Goal: Transaction & Acquisition: Purchase product/service

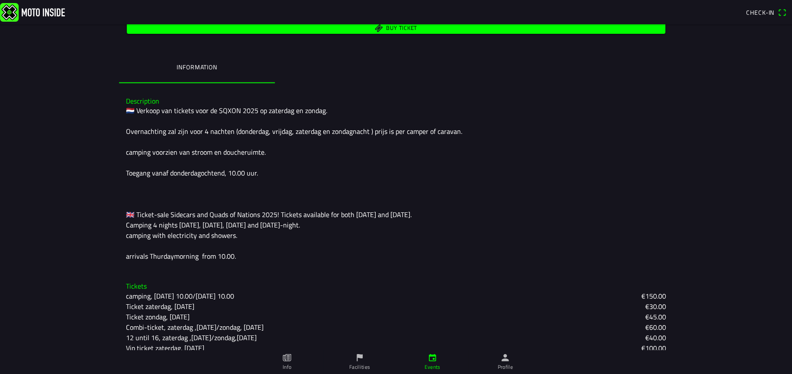
scroll to position [225, 0]
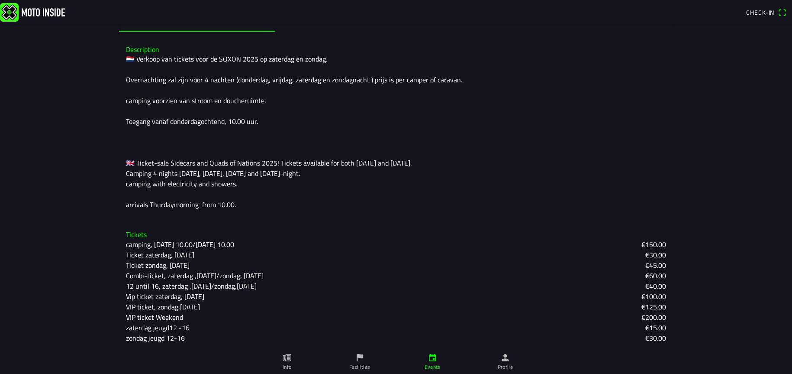
click at [0, 0] on slot "€60.00" at bounding box center [0, 0] width 0 height 0
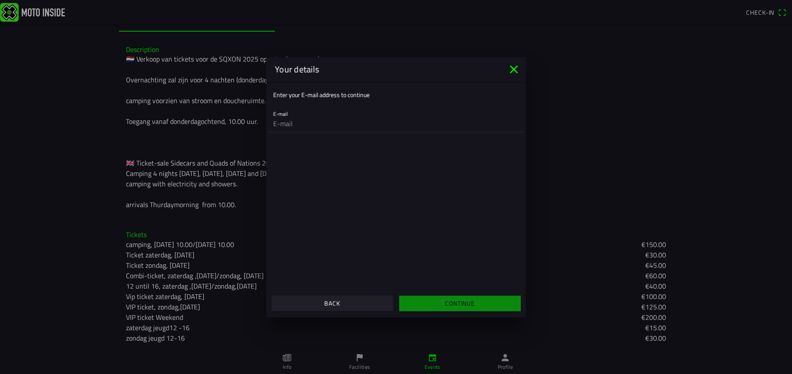
click at [299, 126] on input "email" at bounding box center [396, 123] width 246 height 17
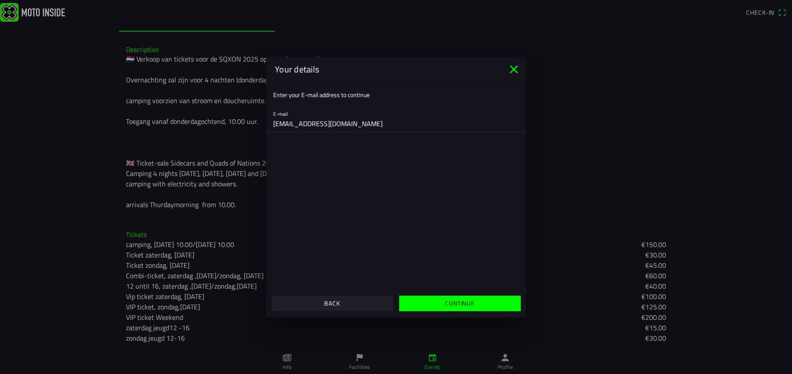
type input "[EMAIL_ADDRESS][DOMAIN_NAME]"
click at [0, 0] on slot "Continue" at bounding box center [0, 0] width 0 height 0
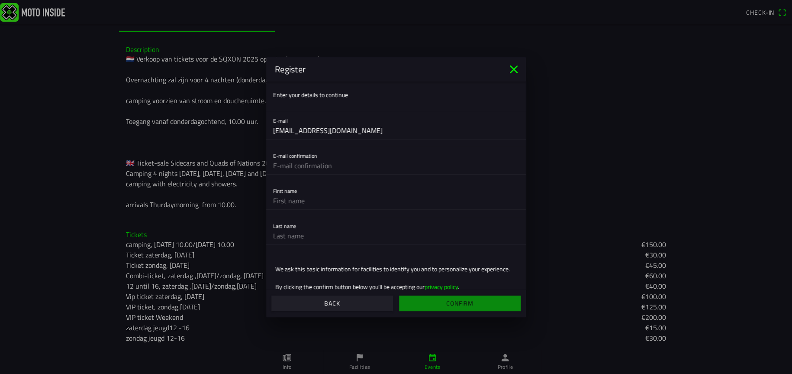
click at [324, 162] on input "text" at bounding box center [396, 165] width 246 height 17
type input "[EMAIL_ADDRESS][DOMAIN_NAME]"
click at [297, 196] on input "text" at bounding box center [396, 200] width 246 height 17
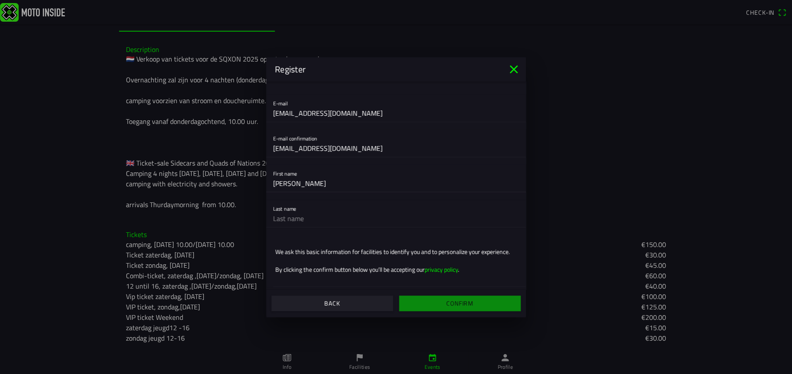
type input "[PERSON_NAME]"
click at [308, 223] on input "text" at bounding box center [396, 218] width 246 height 17
type input "Põdra"
click at [307, 184] on input "[PERSON_NAME]" at bounding box center [396, 182] width 246 height 17
type input "T"
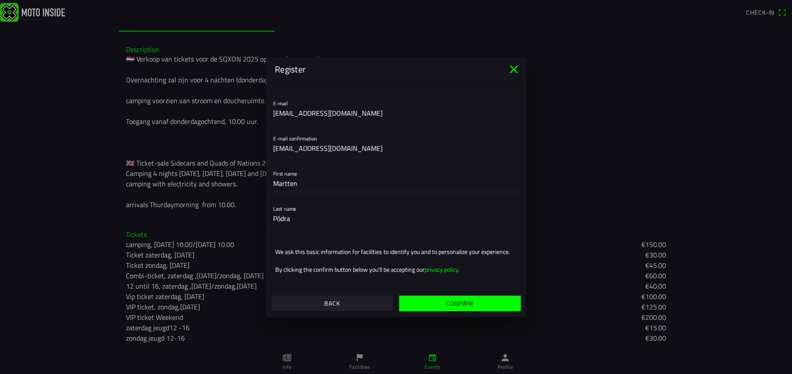
type input "Martten"
click at [302, 221] on input "Põdra" at bounding box center [396, 218] width 246 height 17
type input "P"
type input "Tintso"
click at [0, 0] on slot "Confirm" at bounding box center [0, 0] width 0 height 0
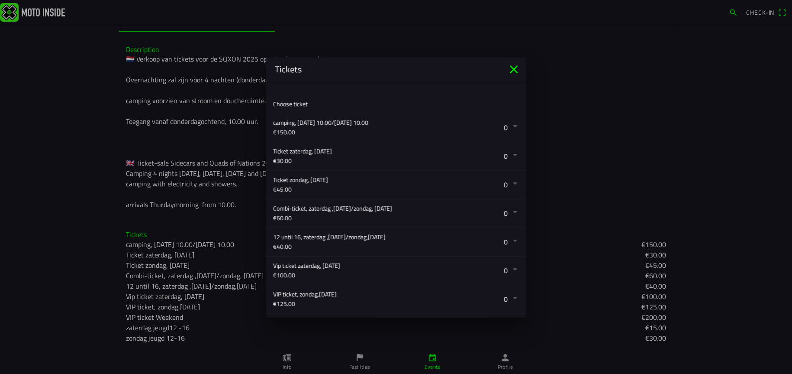
scroll to position [0, 0]
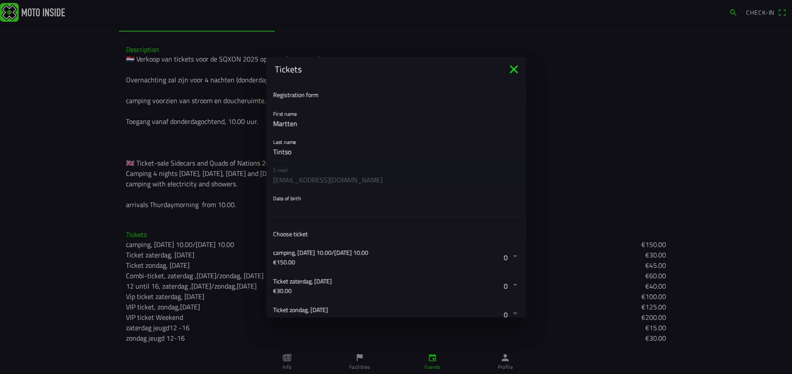
click at [300, 198] on button "button" at bounding box center [399, 203] width 253 height 28
click at [587, 154] on ion-backdrop at bounding box center [396, 187] width 792 height 374
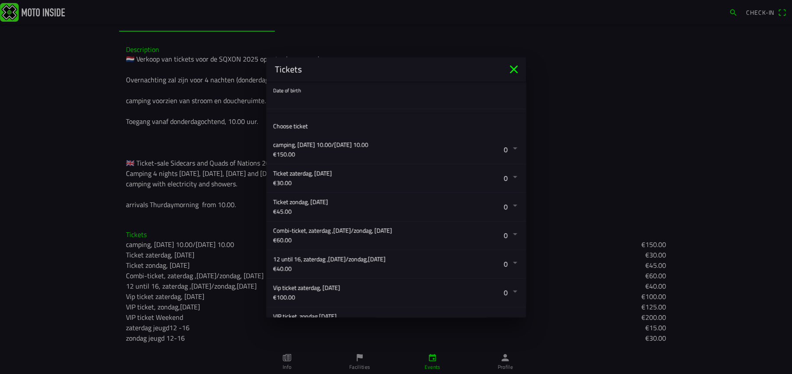
scroll to position [109, 0]
click at [509, 231] on button "button" at bounding box center [399, 234] width 253 height 28
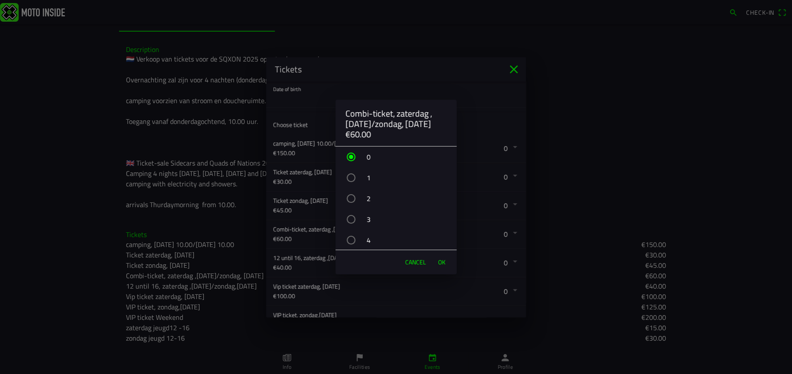
click at [442, 260] on span "OK" at bounding box center [441, 262] width 7 height 9
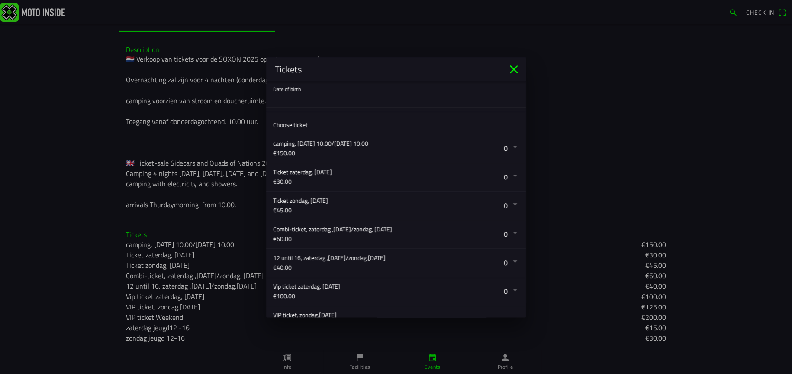
click at [507, 233] on button "button" at bounding box center [399, 234] width 253 height 28
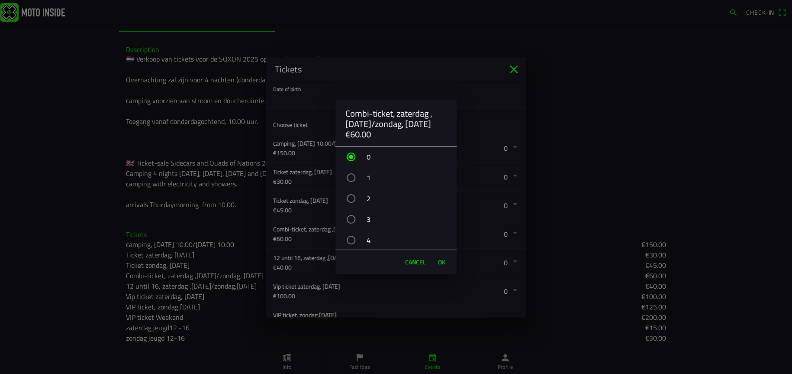
click at [351, 155] on div "button" at bounding box center [351, 157] width 4 height 4
click at [353, 177] on div "button" at bounding box center [351, 177] width 9 height 9
click at [441, 259] on span "OK" at bounding box center [441, 262] width 7 height 9
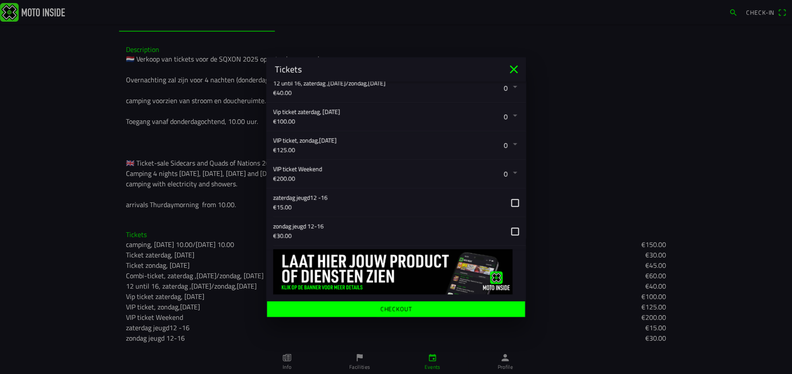
scroll to position [284, 0]
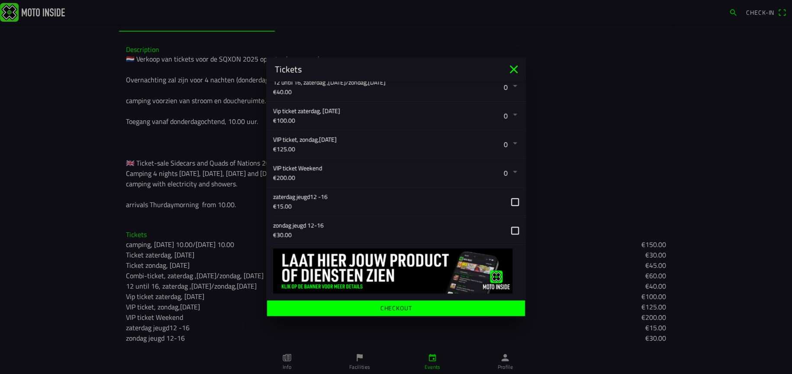
click at [397, 307] on ion-label "Checkout" at bounding box center [397, 307] width 32 height 6
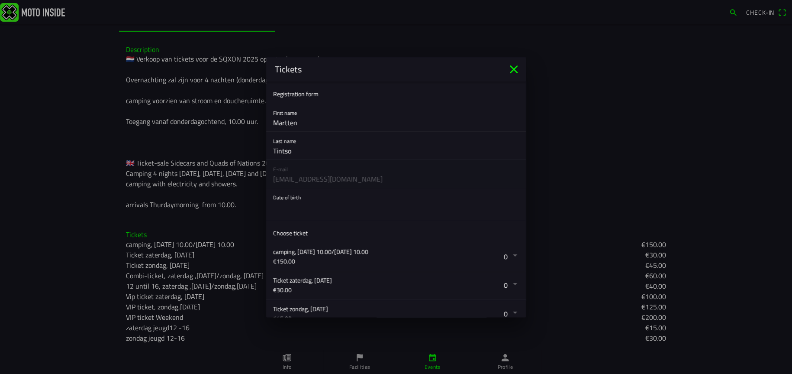
scroll to position [0, 0]
click at [322, 124] on input "Martten" at bounding box center [396, 123] width 246 height 17
type input "M"
type input "[PERSON_NAME]"
click at [310, 149] on input "Tintso" at bounding box center [396, 151] width 246 height 17
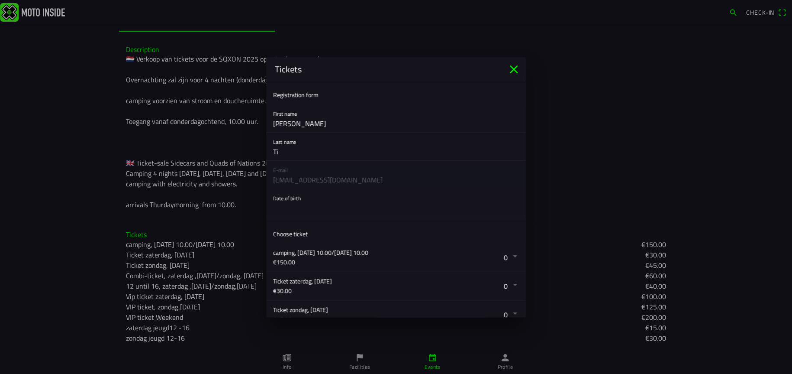
type input "T"
type input "Põdra"
click at [312, 198] on button "button" at bounding box center [399, 203] width 253 height 28
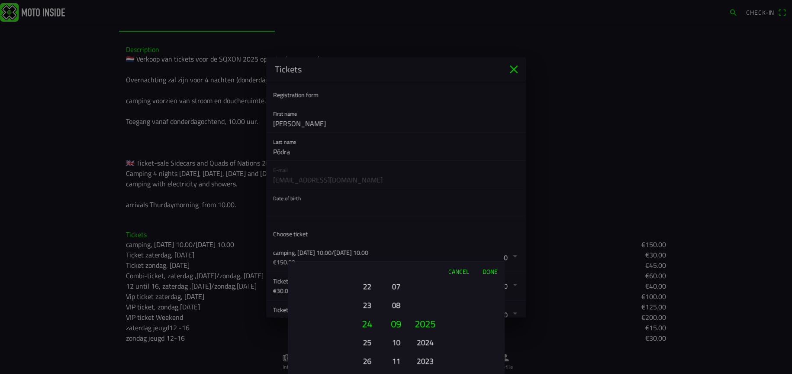
click at [335, 303] on ion-picker-column "01 02 03 04 05 06 07 08 09 10 11 12 13 14 15 16 17 18 19 20 21 22 23 24 25 26 2…" at bounding box center [336, 327] width 97 height 93
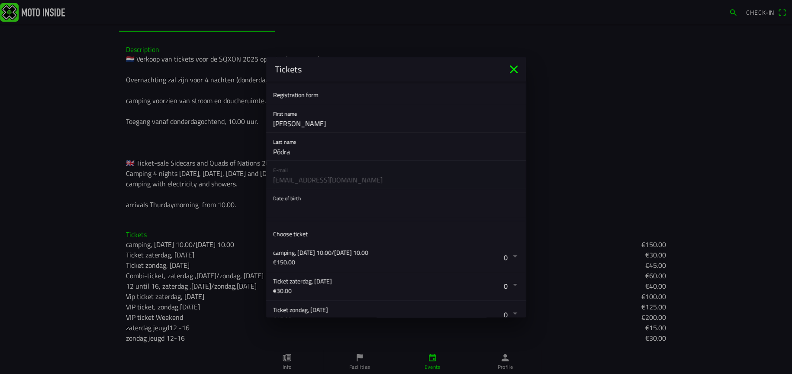
click at [291, 197] on ion-backdrop at bounding box center [396, 187] width 792 height 374
click at [291, 197] on button "button" at bounding box center [399, 203] width 253 height 28
drag, startPoint x: 789, startPoint y: 216, endPoint x: 785, endPoint y: 274, distance: 57.3
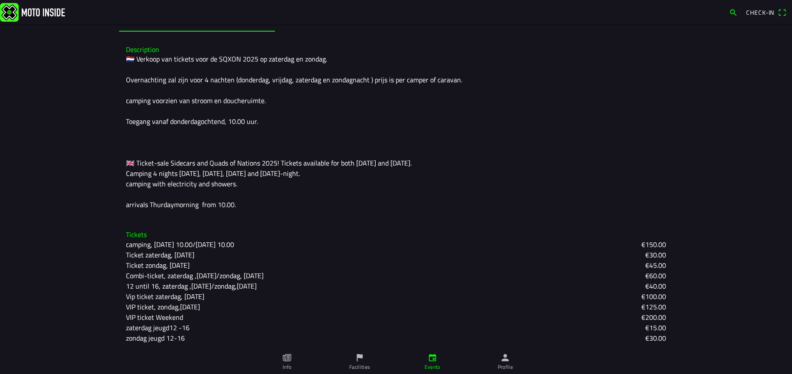
drag, startPoint x: 788, startPoint y: 239, endPoint x: 786, endPoint y: 318, distance: 78.8
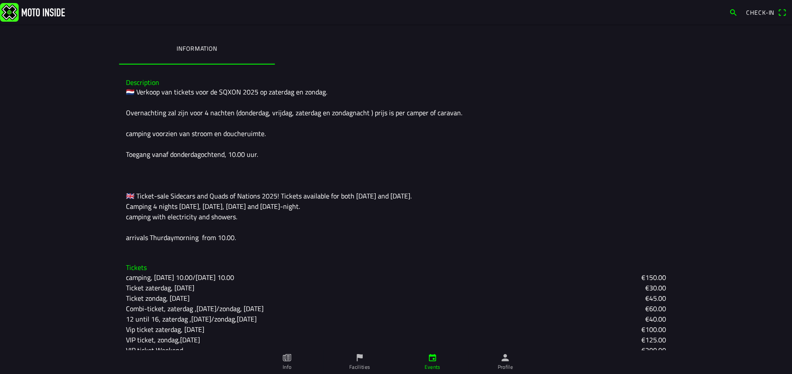
scroll to position [225, 0]
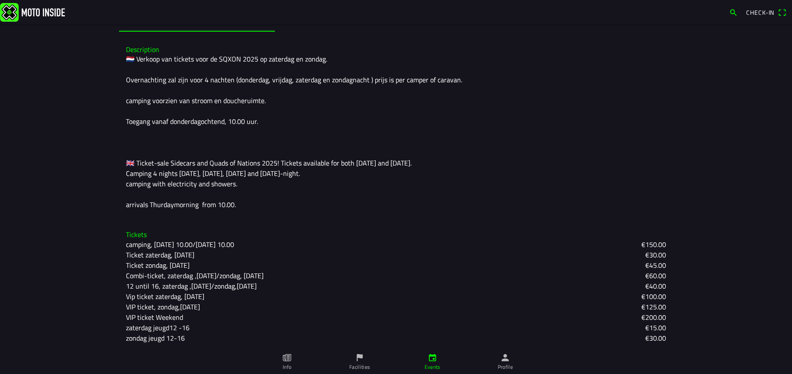
click at [503, 357] on icon "person" at bounding box center [506, 357] width 10 height 10
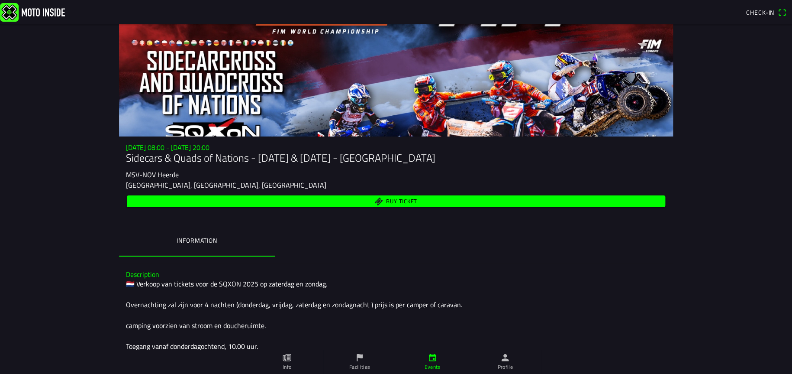
click at [394, 202] on span "Buy ticket" at bounding box center [401, 201] width 31 height 6
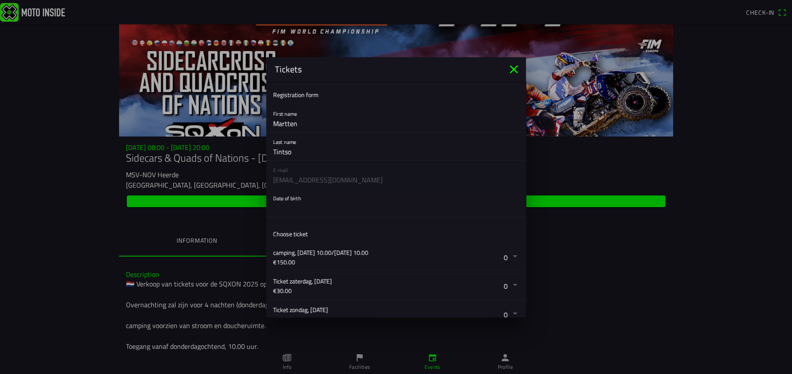
click at [305, 123] on input "Martten" at bounding box center [396, 123] width 246 height 17
type input "M"
type input "[PERSON_NAME]"
click at [309, 150] on input "Tintso" at bounding box center [396, 151] width 246 height 17
type input "T"
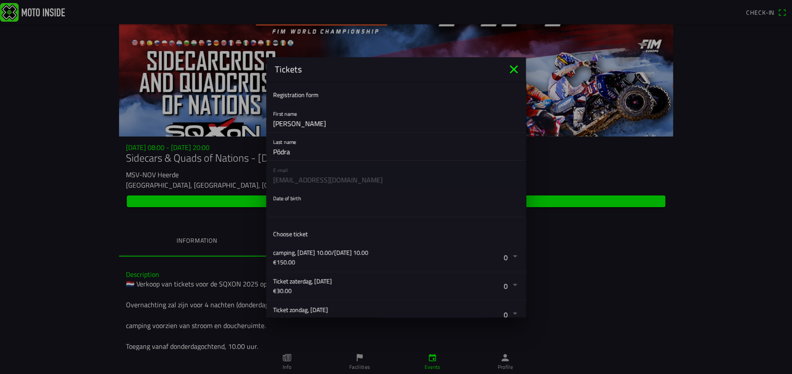
type input "Põdra"
click at [310, 199] on button "button" at bounding box center [399, 203] width 253 height 28
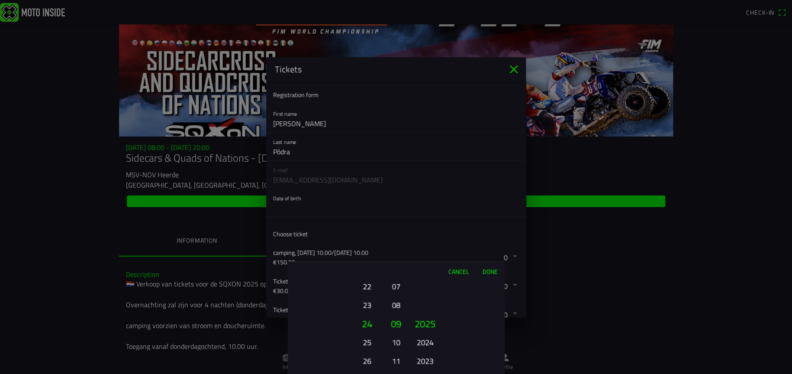
click at [433, 359] on button "2023" at bounding box center [425, 360] width 24 height 15
click at [431, 358] on button "2021" at bounding box center [425, 360] width 24 height 15
click at [428, 359] on button "2019" at bounding box center [425, 360] width 24 height 15
click at [428, 360] on button "2017" at bounding box center [425, 360] width 24 height 15
click at [428, 360] on button "2015" at bounding box center [425, 360] width 24 height 15
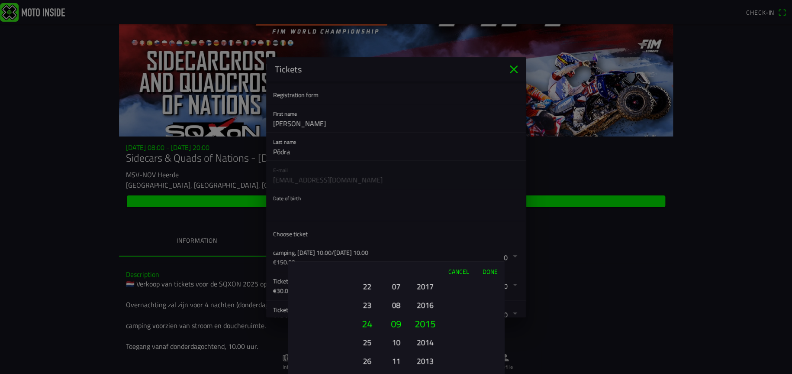
click at [428, 360] on button "2013" at bounding box center [425, 360] width 24 height 15
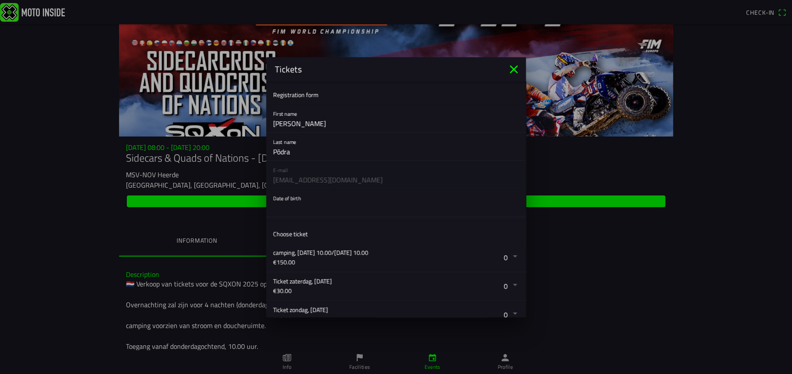
drag, startPoint x: 788, startPoint y: 185, endPoint x: 788, endPoint y: 242, distance: 57.2
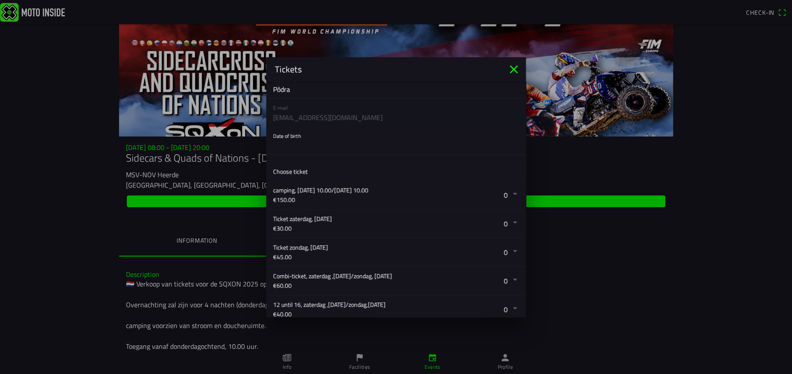
scroll to position [43, 0]
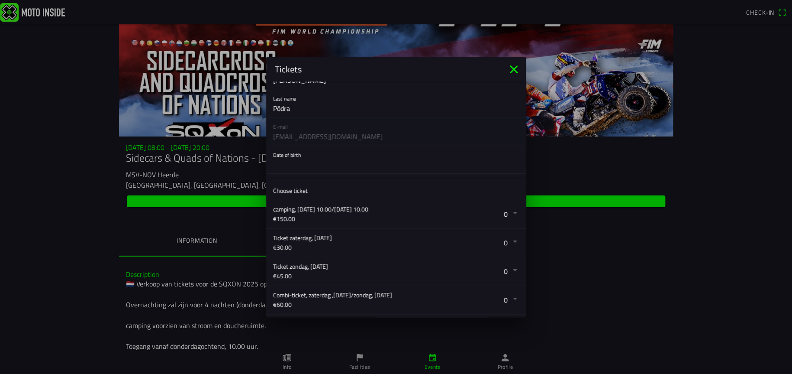
click at [297, 155] on button "button" at bounding box center [399, 159] width 253 height 28
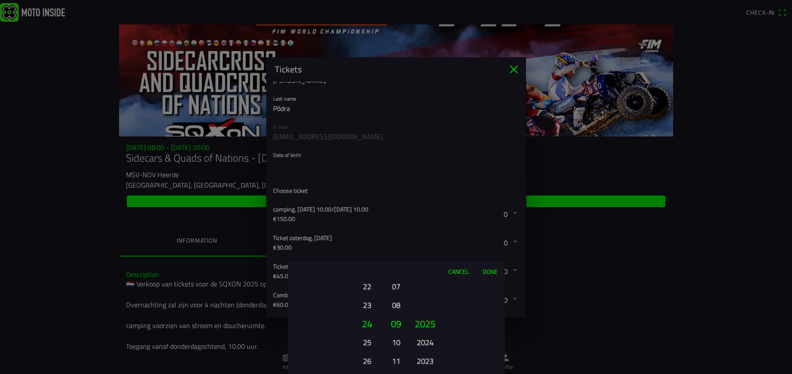
click at [424, 359] on button "2023" at bounding box center [425, 360] width 24 height 15
click at [426, 358] on button "2021" at bounding box center [425, 360] width 24 height 15
click at [426, 358] on button "2019" at bounding box center [425, 360] width 24 height 15
click at [426, 358] on button "2017" at bounding box center [425, 360] width 24 height 15
click at [426, 358] on button "2015" at bounding box center [425, 360] width 24 height 15
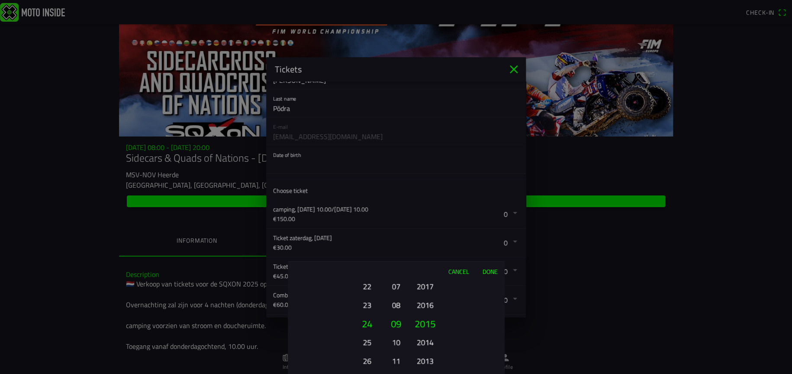
click at [426, 358] on button "2013" at bounding box center [425, 360] width 24 height 15
click at [426, 358] on button "2011" at bounding box center [425, 360] width 24 height 15
click at [426, 358] on button "2009" at bounding box center [425, 360] width 24 height 15
click at [426, 358] on button "2007" at bounding box center [425, 360] width 24 height 15
click at [426, 358] on button "2005" at bounding box center [425, 360] width 24 height 15
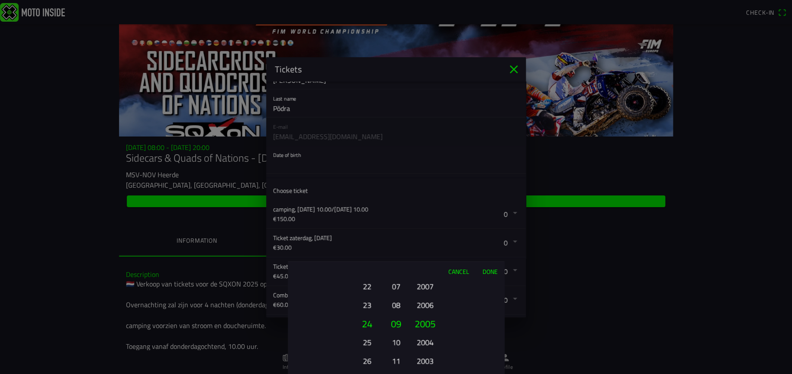
click at [426, 358] on button "2003" at bounding box center [425, 360] width 24 height 15
click at [426, 358] on button "2001" at bounding box center [425, 360] width 24 height 15
click at [426, 358] on button "1999" at bounding box center [425, 360] width 24 height 15
click at [426, 358] on button "1995" at bounding box center [425, 360] width 24 height 15
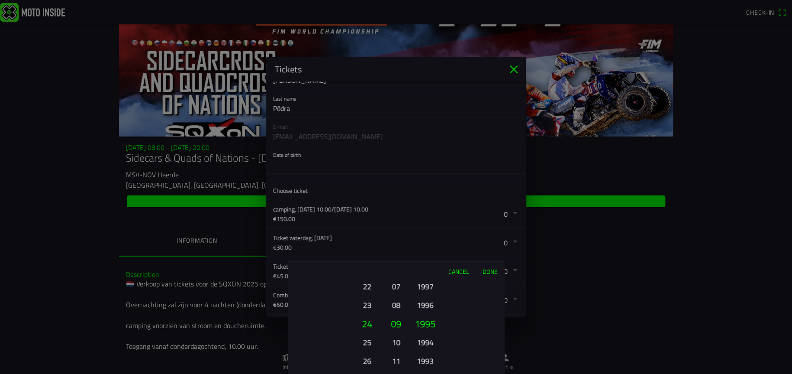
click at [426, 358] on button "1993" at bounding box center [425, 360] width 24 height 15
click at [426, 358] on button "1991" at bounding box center [425, 360] width 24 height 15
click at [423, 284] on button "1993" at bounding box center [425, 285] width 24 height 15
click at [423, 284] on button "1995" at bounding box center [425, 285] width 24 height 15
click at [423, 284] on button "1997" at bounding box center [425, 285] width 24 height 15
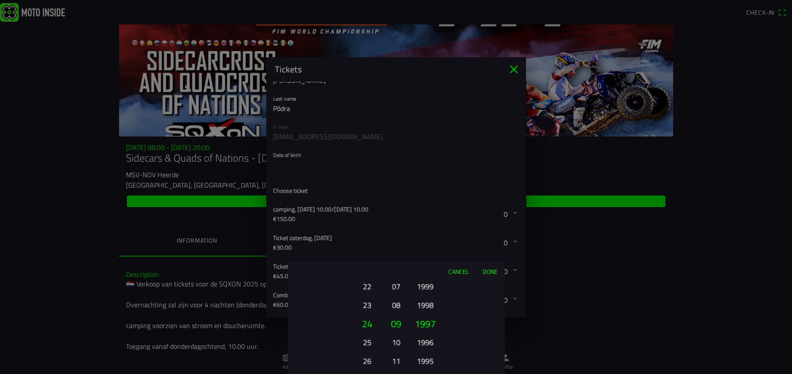
click at [426, 354] on button "1995" at bounding box center [425, 360] width 24 height 15
click at [426, 354] on button "1993" at bounding box center [425, 360] width 24 height 15
click at [426, 354] on button "1991" at bounding box center [425, 360] width 24 height 15
click at [426, 354] on div "2025 2024 2023 2022 2021 2020 2019 2018 2017 2016 2015 2014 2013 2012 2011 2010…" at bounding box center [424, 360] width 29 height 93
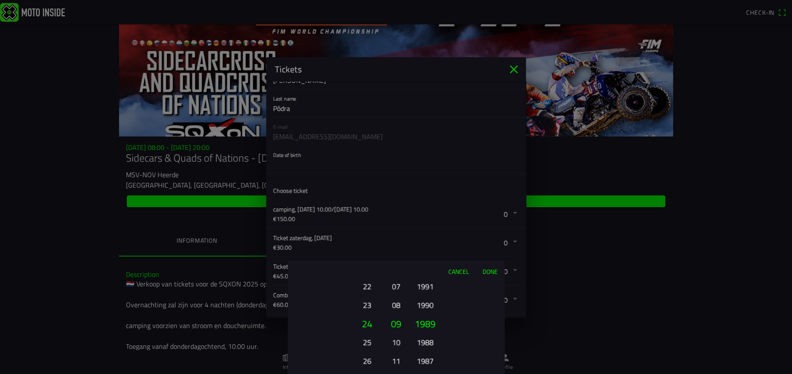
click at [426, 354] on div "2025 2024 2023 2022 2021 2020 2019 2018 2017 2016 2015 2014 2013 2012 2011 2010…" at bounding box center [424, 360] width 29 height 93
click at [426, 354] on button "1981" at bounding box center [425, 360] width 24 height 15
click at [426, 354] on button "1979" at bounding box center [425, 360] width 24 height 15
click at [426, 354] on button "1977" at bounding box center [425, 360] width 24 height 15
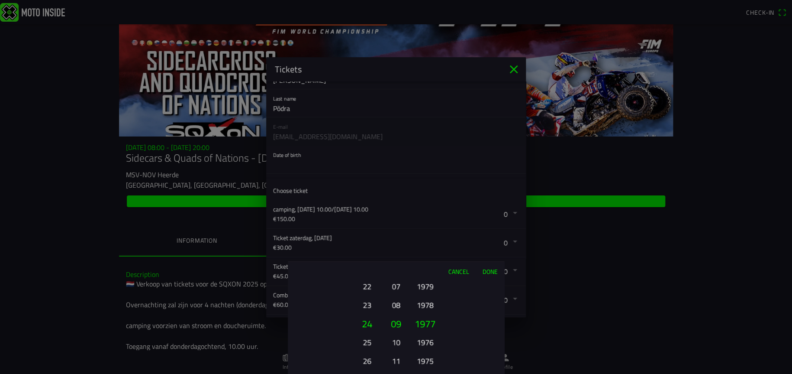
click at [426, 354] on button "1975" at bounding box center [425, 360] width 24 height 15
click at [426, 354] on button "1973" at bounding box center [425, 360] width 24 height 15
click at [426, 354] on button "1971" at bounding box center [425, 360] width 24 height 15
click at [430, 322] on button "1971" at bounding box center [424, 323] width 29 height 19
click at [398, 284] on button "07" at bounding box center [396, 285] width 12 height 15
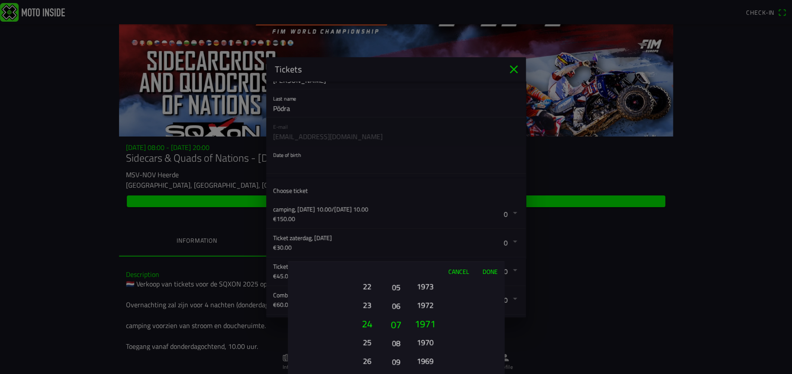
drag, startPoint x: 399, startPoint y: 302, endPoint x: 400, endPoint y: 350, distance: 47.6
click at [400, 350] on button "08" at bounding box center [396, 342] width 12 height 15
click at [396, 303] on button "05" at bounding box center [396, 304] width 12 height 15
click at [365, 324] on button "24" at bounding box center [366, 323] width 29 height 19
drag, startPoint x: 368, startPoint y: 310, endPoint x: 373, endPoint y: 359, distance: 49.2
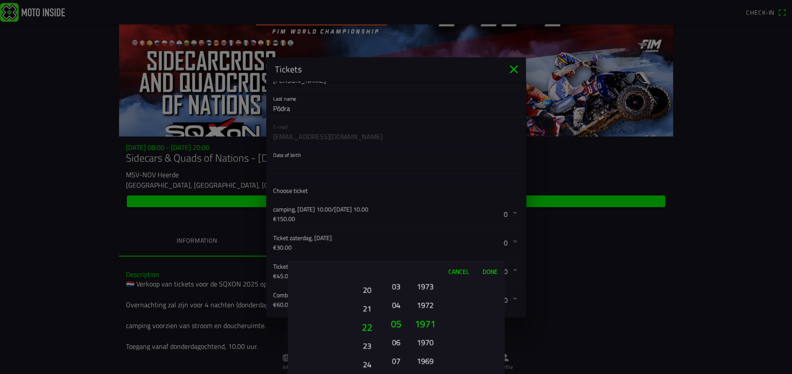
click at [373, 353] on button "23" at bounding box center [367, 345] width 24 height 15
drag, startPoint x: 370, startPoint y: 303, endPoint x: 372, endPoint y: 359, distance: 55.9
click at [372, 359] on button "20" at bounding box center [367, 360] width 24 height 15
drag, startPoint x: 365, startPoint y: 326, endPoint x: 366, endPoint y: 308, distance: 18.6
click at [366, 308] on button "17" at bounding box center [367, 304] width 24 height 15
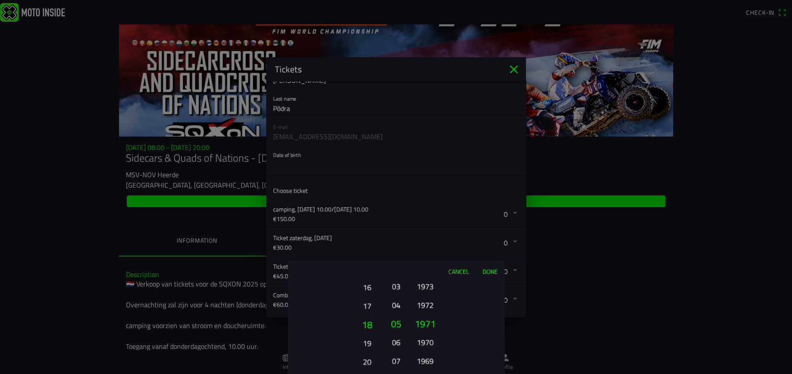
drag, startPoint x: 370, startPoint y: 306, endPoint x: 369, endPoint y: 325, distance: 19.5
click at [369, 325] on button "18" at bounding box center [366, 324] width 29 height 19
drag, startPoint x: 369, startPoint y: 323, endPoint x: 368, endPoint y: 304, distance: 19.5
click at [368, 304] on button "17" at bounding box center [367, 303] width 24 height 15
drag, startPoint x: 369, startPoint y: 313, endPoint x: 369, endPoint y: 326, distance: 13.9
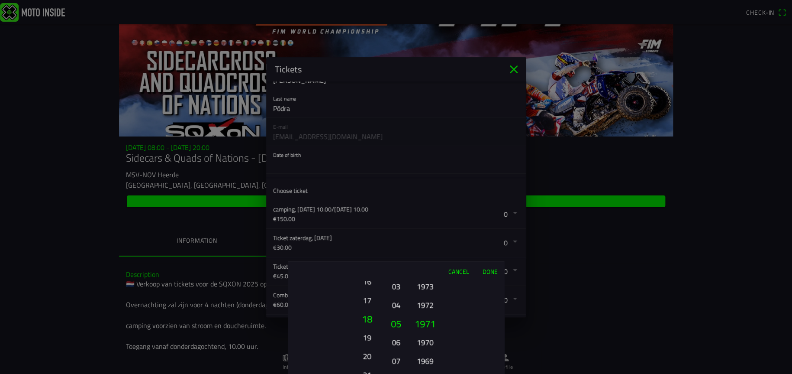
click at [369, 326] on ion-picker-column "01 02 03 04 05 06 07 08 09 10 11 12 13 14 15 16 17 18 19 20 21 22 23 24 25 26 2…" at bounding box center [336, 327] width 97 height 93
drag, startPoint x: 368, startPoint y: 327, endPoint x: 368, endPoint y: 320, distance: 7.4
click at [368, 320] on button "17" at bounding box center [366, 324] width 29 height 19
click at [368, 330] on button "18" at bounding box center [366, 331] width 29 height 19
click at [492, 270] on button "Done" at bounding box center [490, 271] width 29 height 19
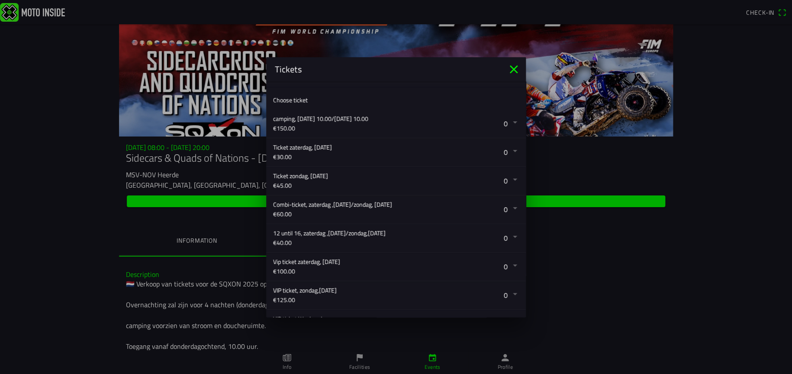
scroll to position [132, 0]
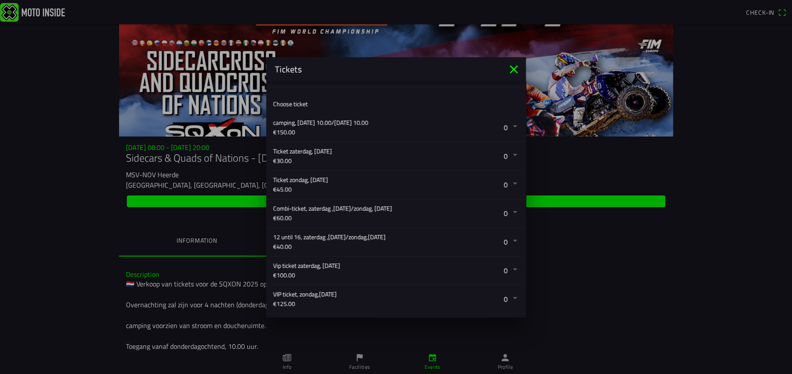
click at [510, 210] on button "button" at bounding box center [399, 213] width 253 height 28
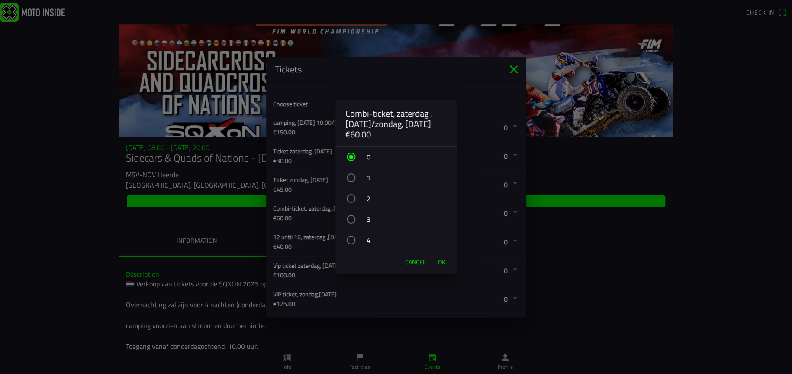
click at [351, 179] on div "button" at bounding box center [351, 177] width 9 height 9
click at [442, 263] on span "OK" at bounding box center [441, 262] width 7 height 9
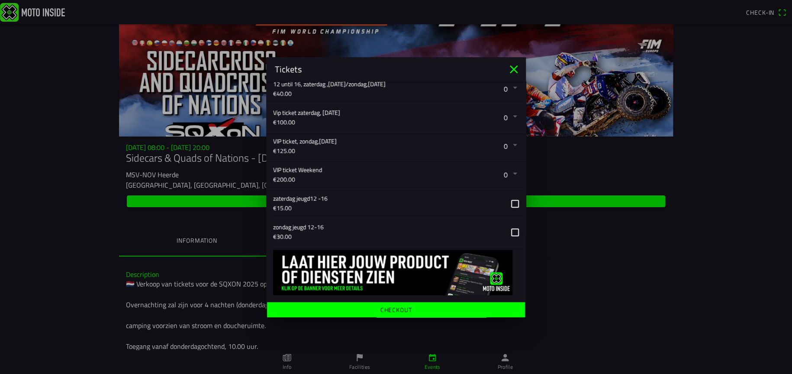
scroll to position [286, 0]
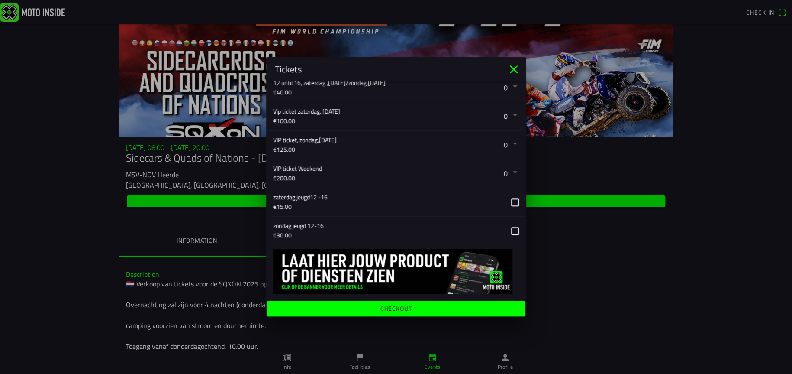
click at [394, 308] on ion-label "Checkout" at bounding box center [397, 308] width 32 height 6
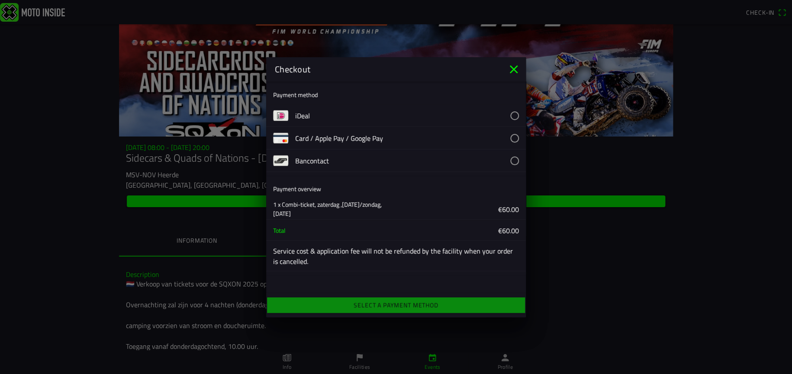
click at [515, 136] on button "button" at bounding box center [410, 138] width 231 height 22
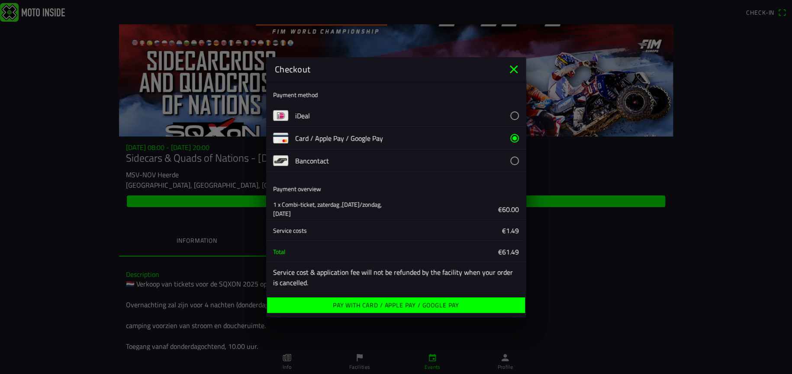
scroll to position [3, 0]
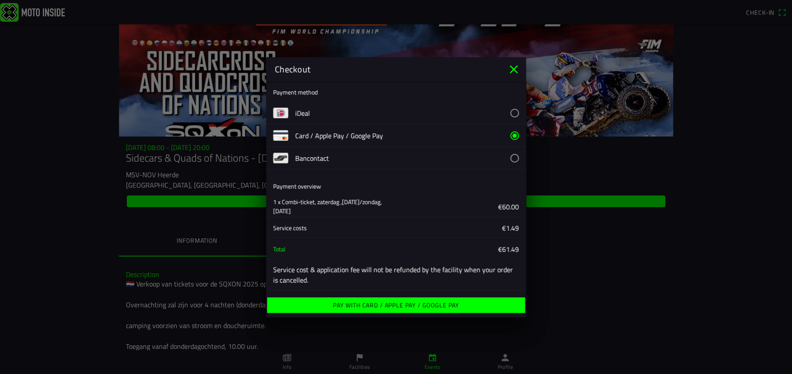
click at [414, 303] on ion-label "Pay with Card / Apple Pay / Google Pay" at bounding box center [396, 305] width 126 height 6
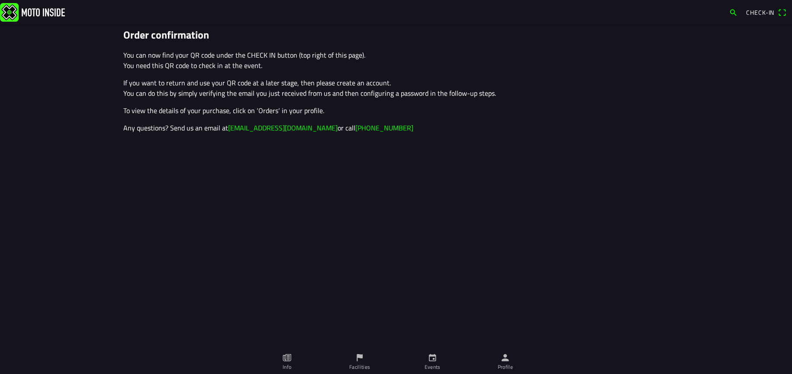
click at [607, 142] on ion-grid "Order confirmation You can now find your QR code under the CHECK IN button (top…" at bounding box center [396, 84] width 554 height 120
click at [578, 120] on ion-text "You can now find your QR code under the CHECK IN button (top right of this page…" at bounding box center [396, 91] width 546 height 83
click at [520, 117] on ion-text "You can now find your QR code under the CHECK IN button (top right of this page…" at bounding box center [396, 91] width 546 height 83
